Goal: Information Seeking & Learning: Check status

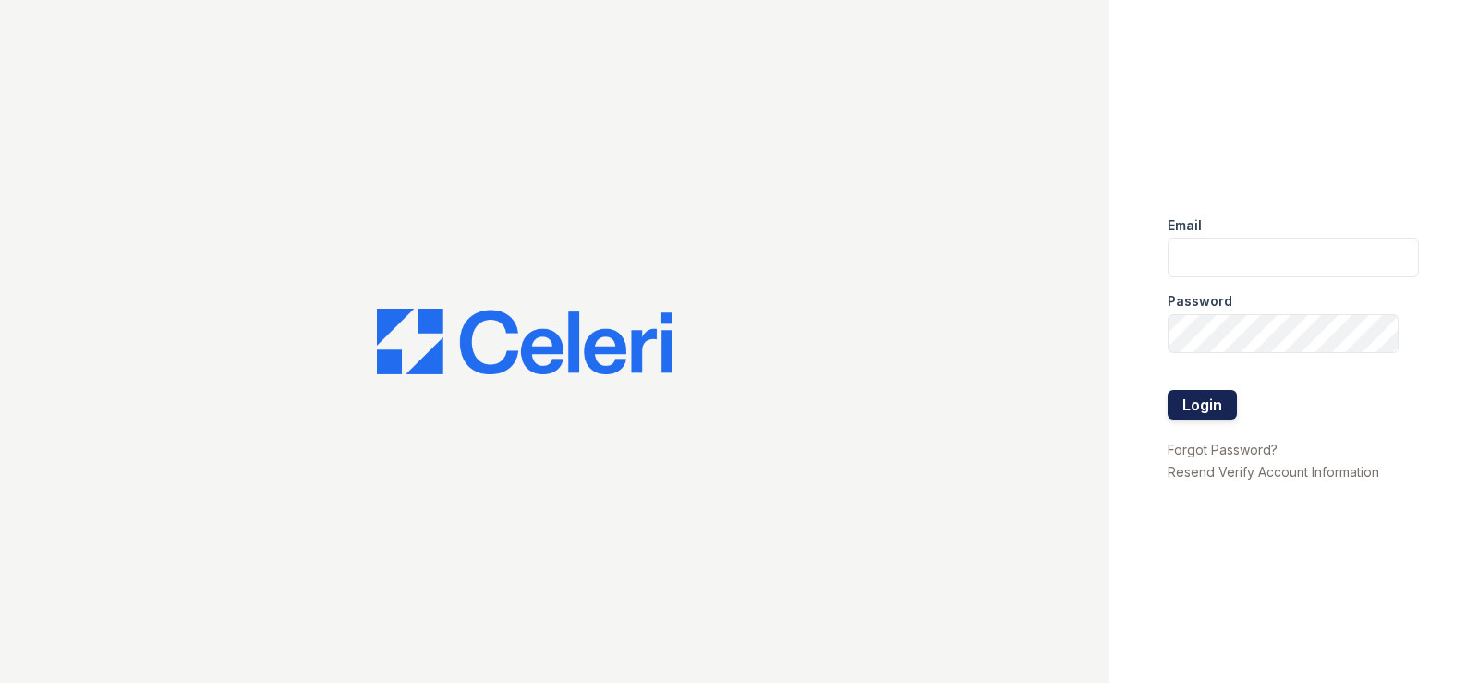
type input "[EMAIL_ADDRESS][DOMAIN_NAME]"
click at [1215, 409] on button "Login" at bounding box center [1202, 405] width 69 height 30
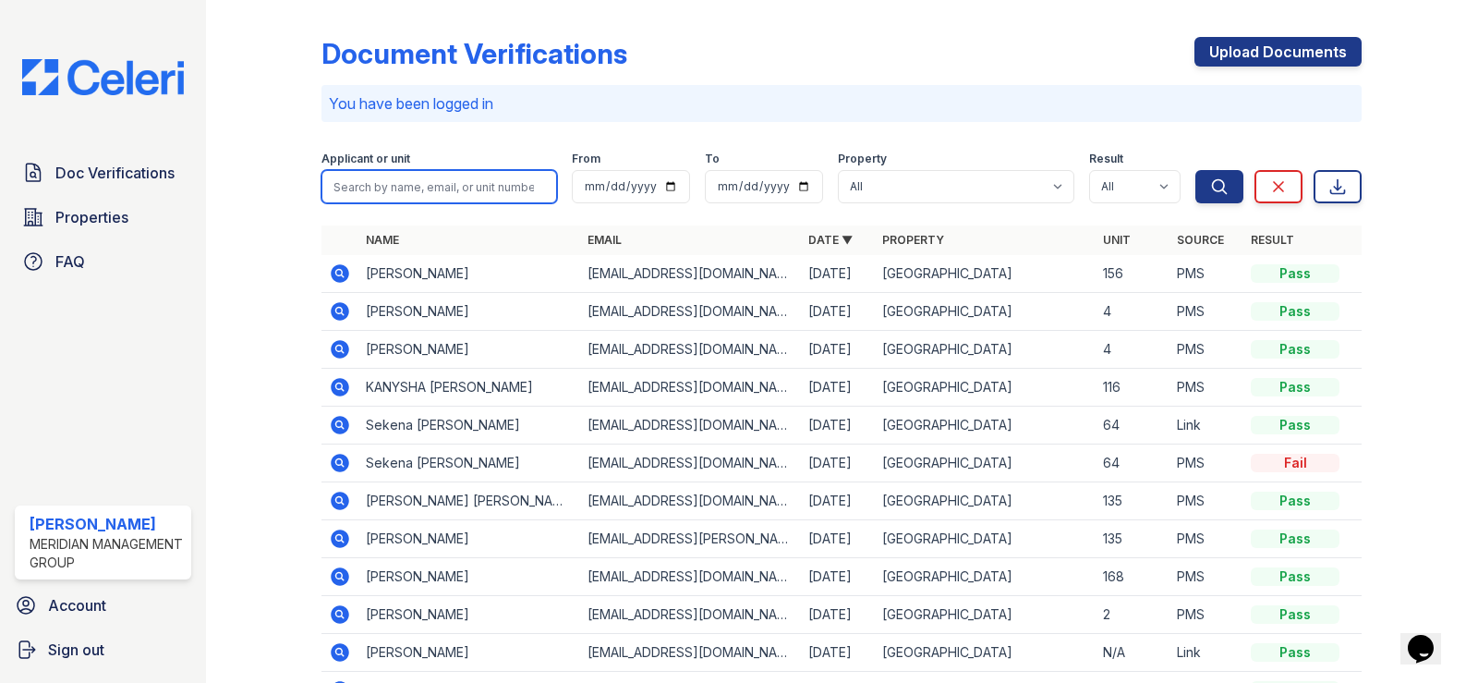
click at [426, 187] on input "search" at bounding box center [440, 186] width 236 height 33
click at [331, 193] on input "[PERSON_NAME]" at bounding box center [440, 186] width 236 height 33
type input "[PERSON_NAME]"
click at [1196, 170] on button "Search" at bounding box center [1220, 186] width 48 height 33
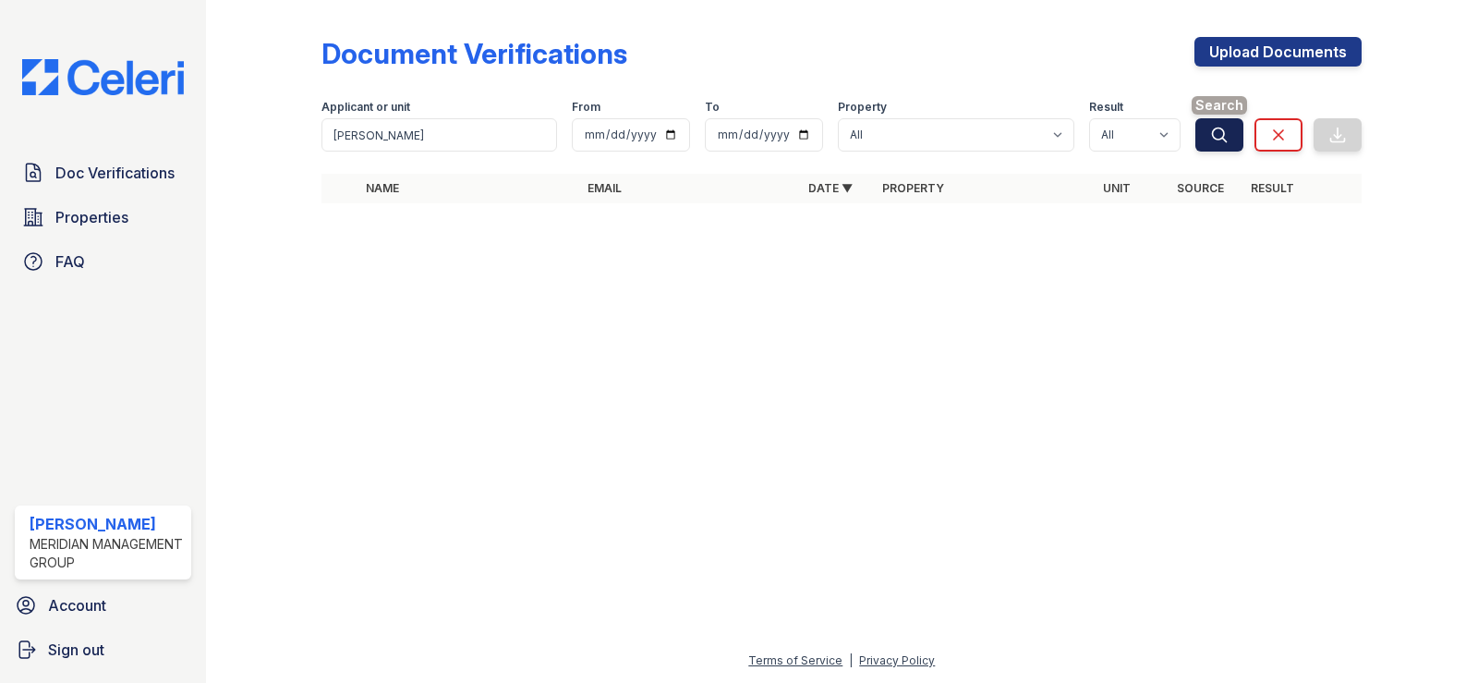
click at [1237, 135] on button "Search" at bounding box center [1220, 134] width 48 height 33
